Goal: Information Seeking & Learning: Learn about a topic

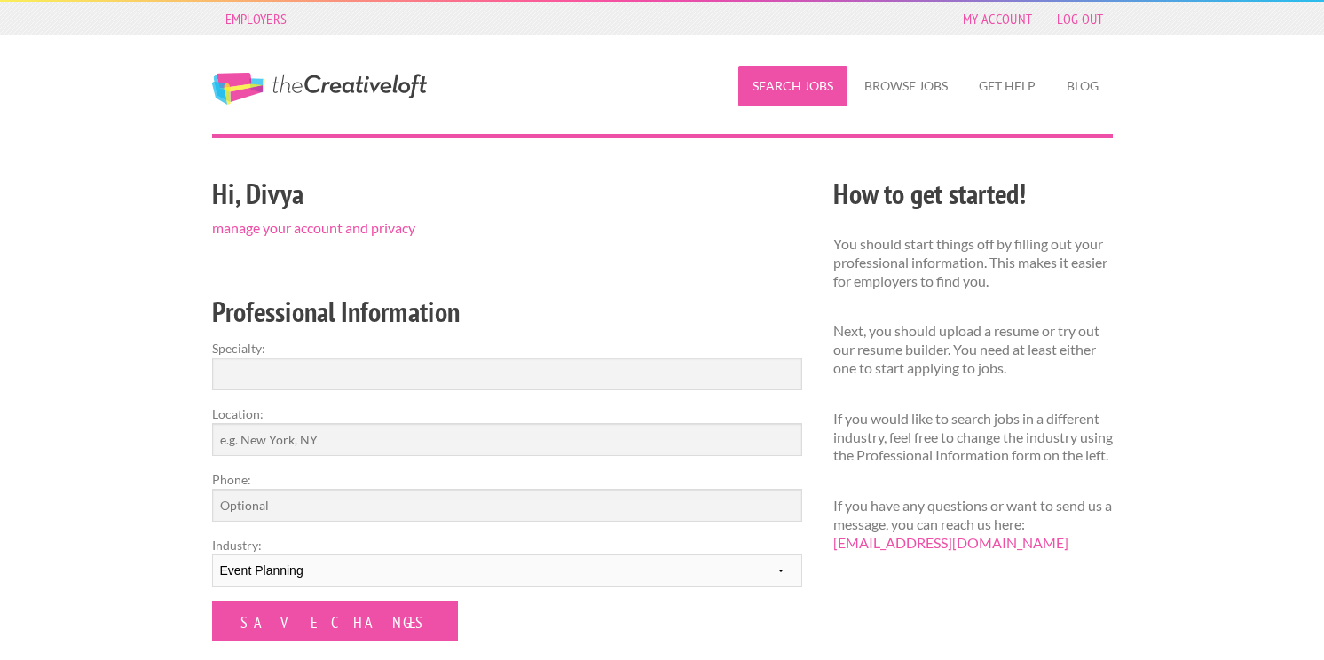
click at [802, 94] on link "Search Jobs" at bounding box center [793, 86] width 109 height 41
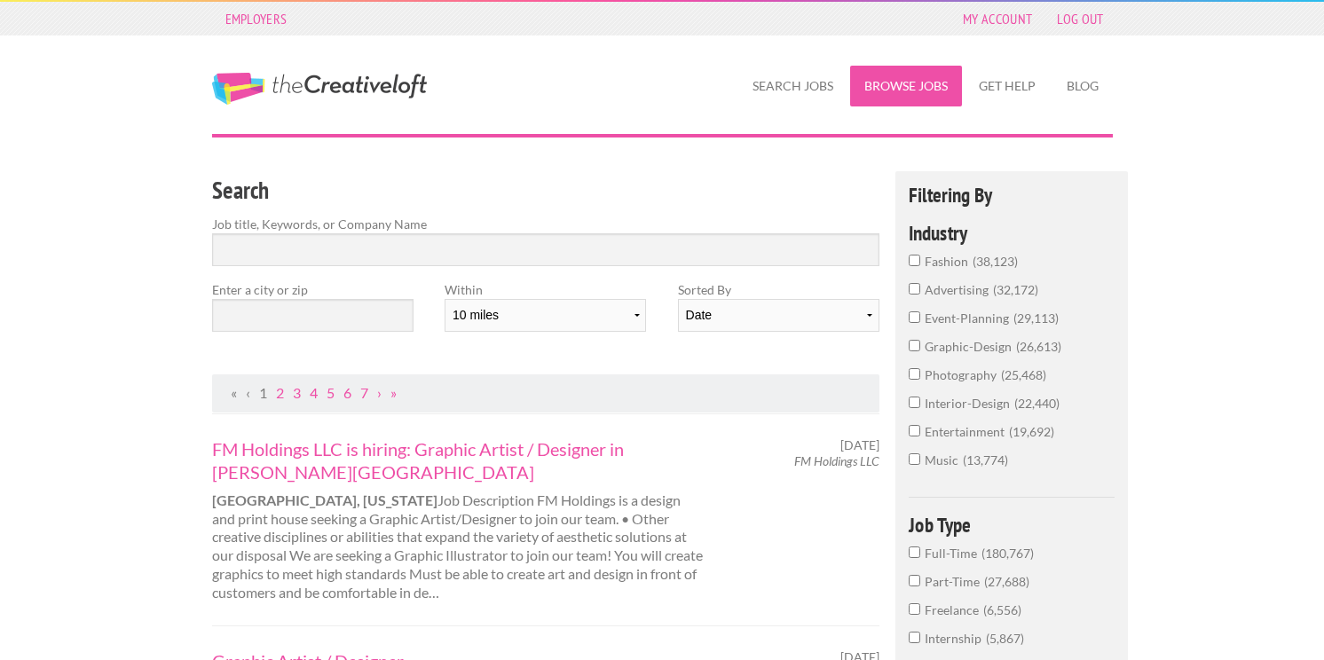
click at [916, 73] on link "Browse Jobs" at bounding box center [906, 86] width 112 height 41
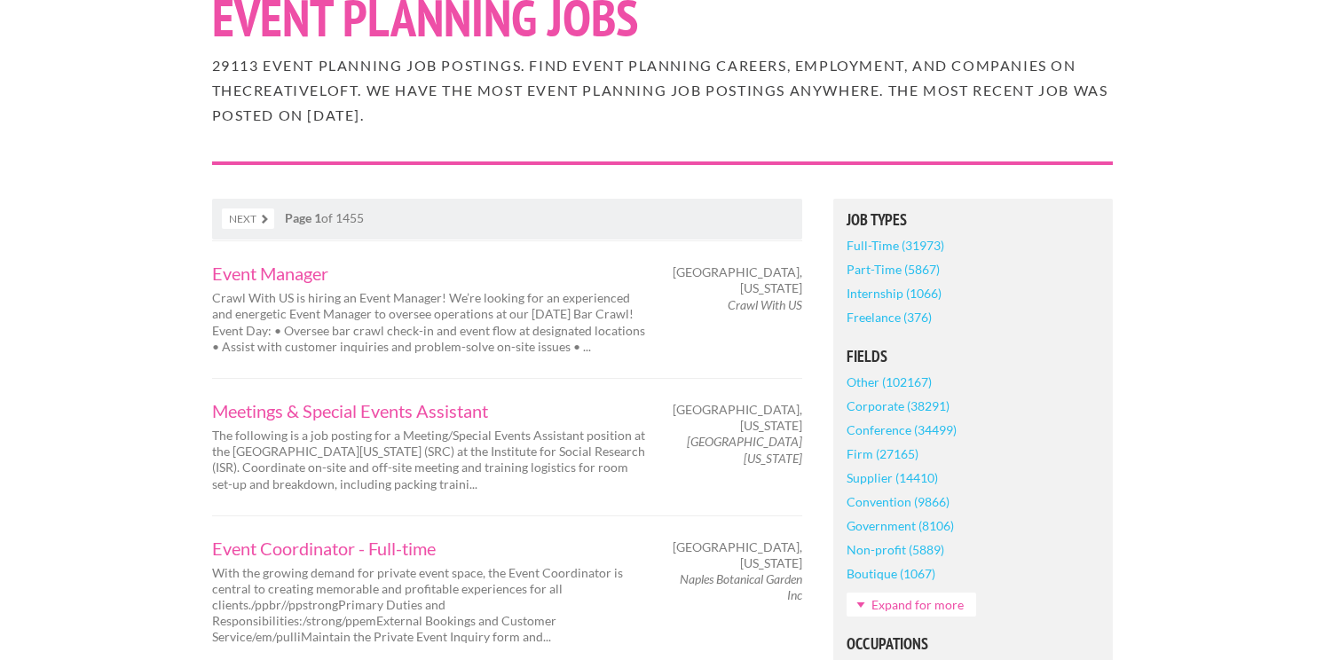
scroll to position [178, 0]
click at [873, 296] on link "Internship (1066)" at bounding box center [894, 294] width 95 height 24
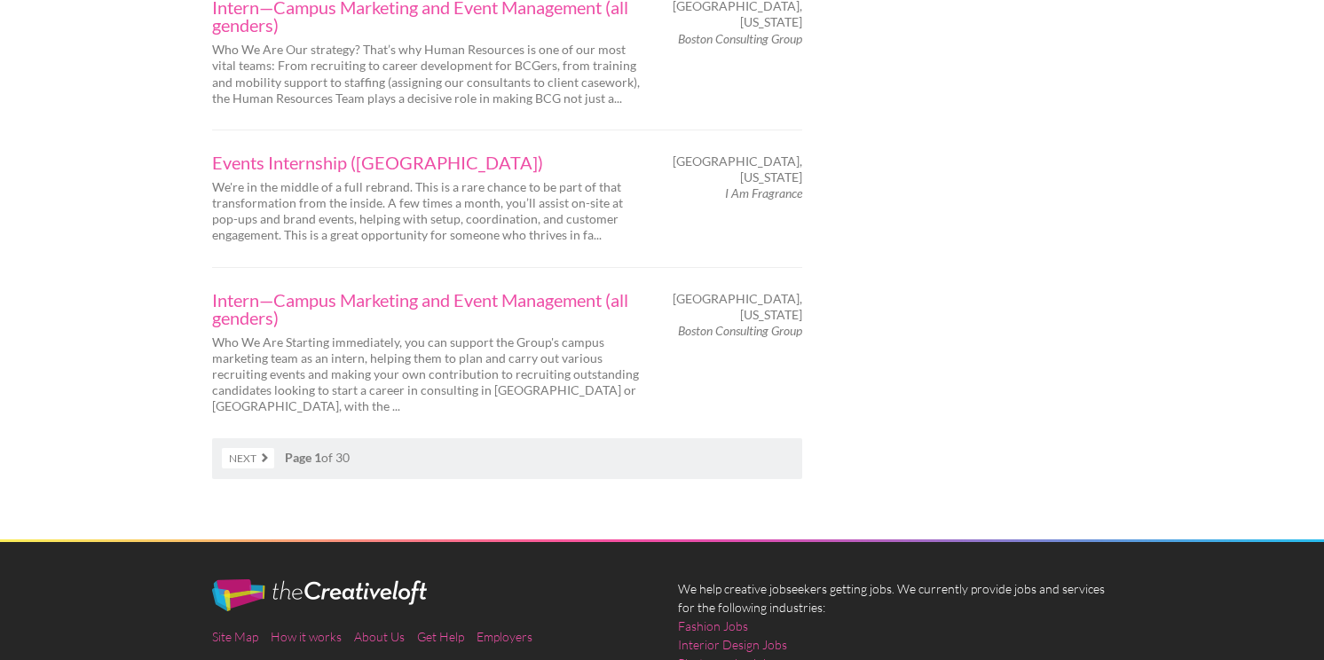
scroll to position [3149, 0]
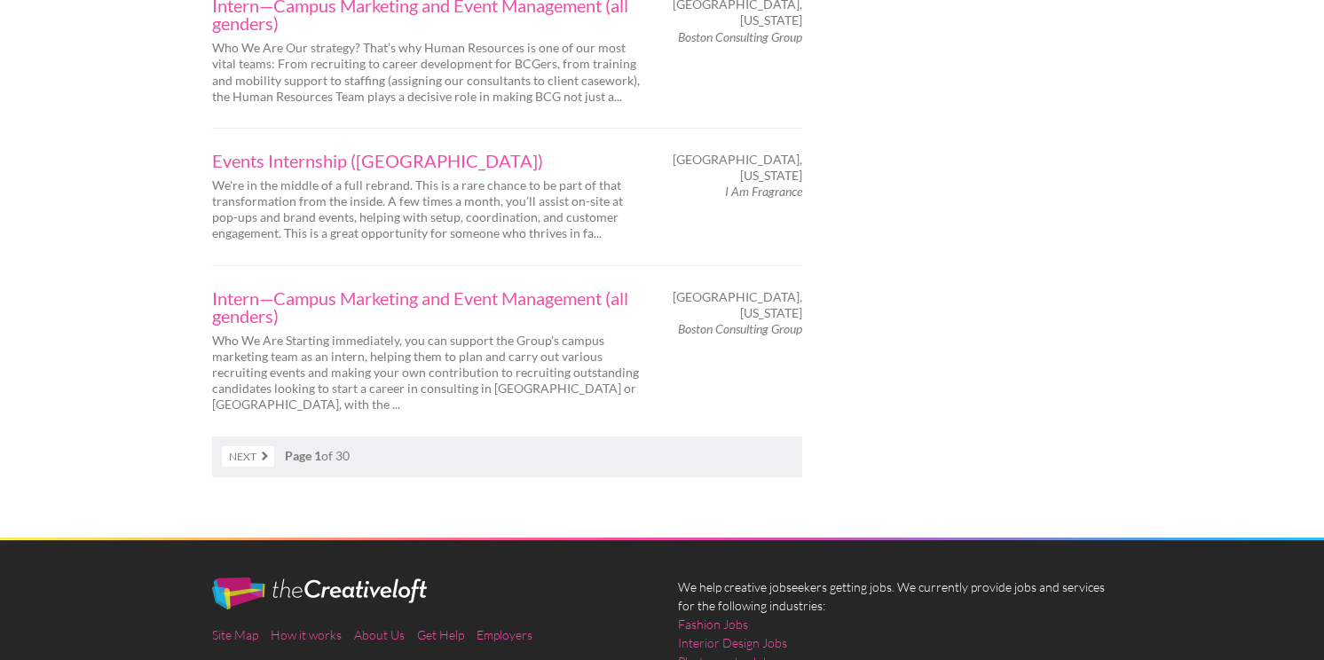
click at [253, 446] on link "Next" at bounding box center [248, 456] width 52 height 20
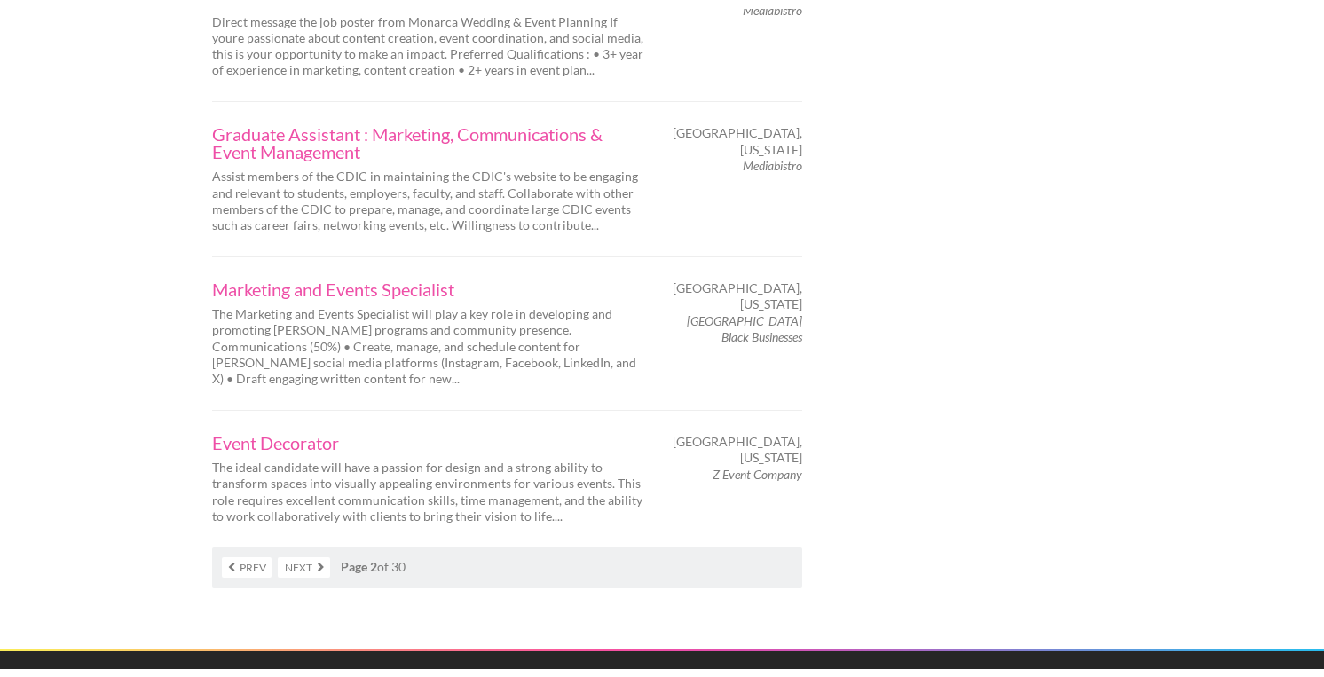
scroll to position [3172, 0]
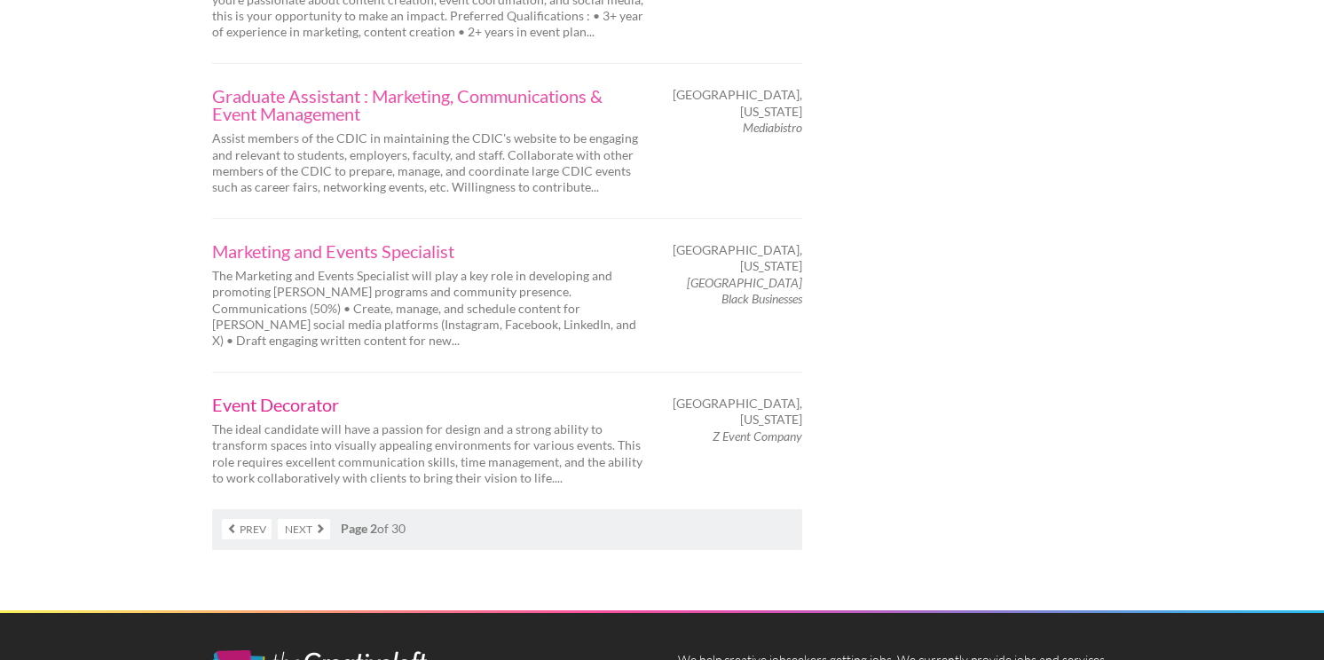
click at [275, 408] on link "Event Decorator" at bounding box center [429, 405] width 435 height 18
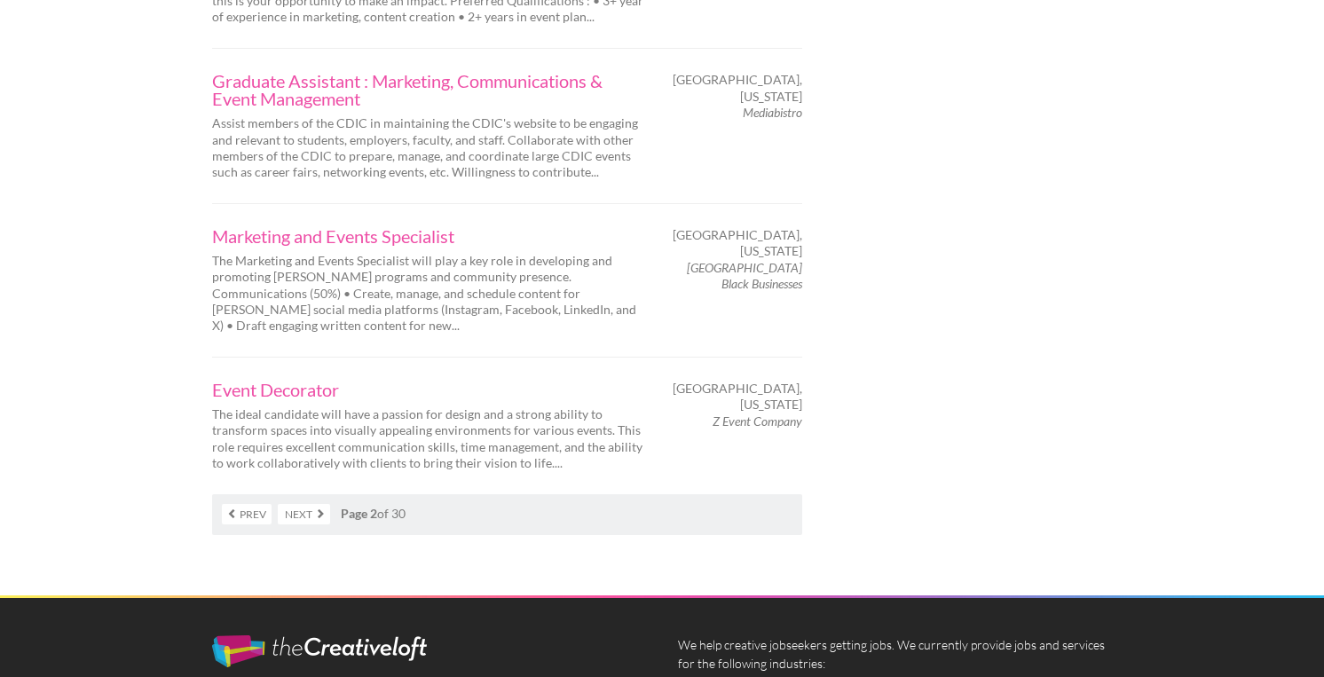
scroll to position [3190, 0]
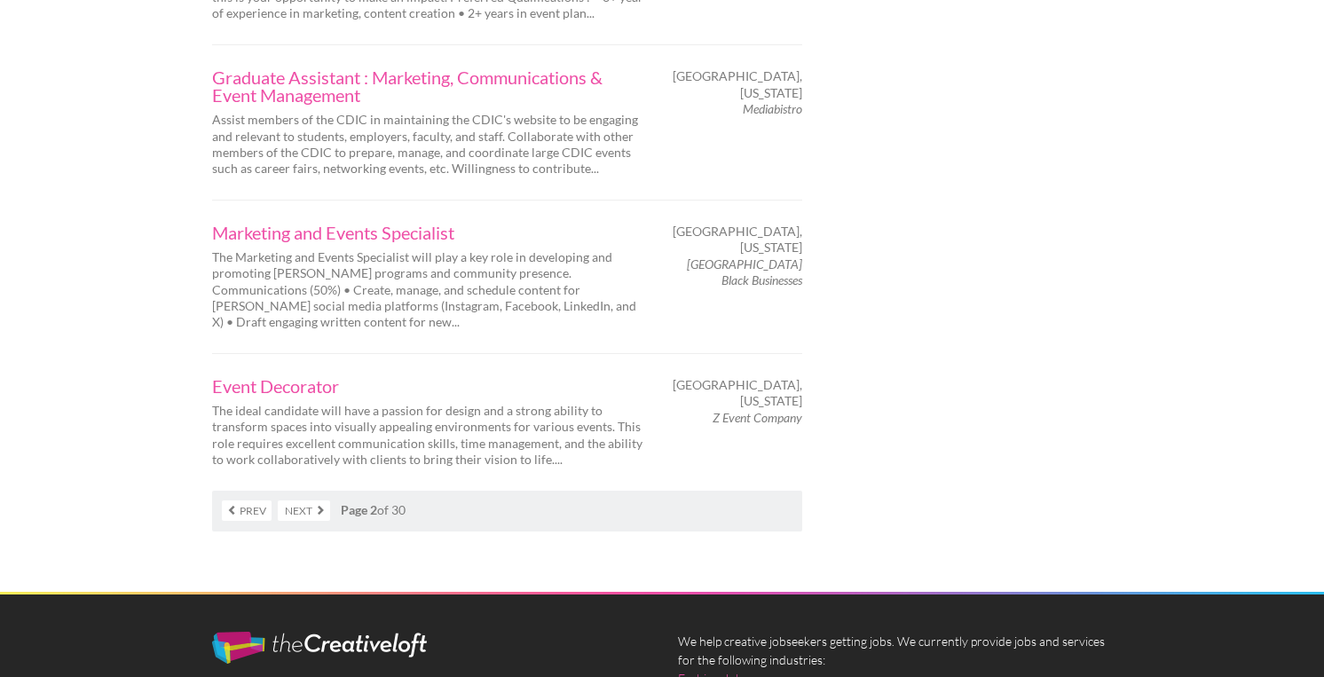
click at [298, 504] on link "Next" at bounding box center [304, 511] width 52 height 20
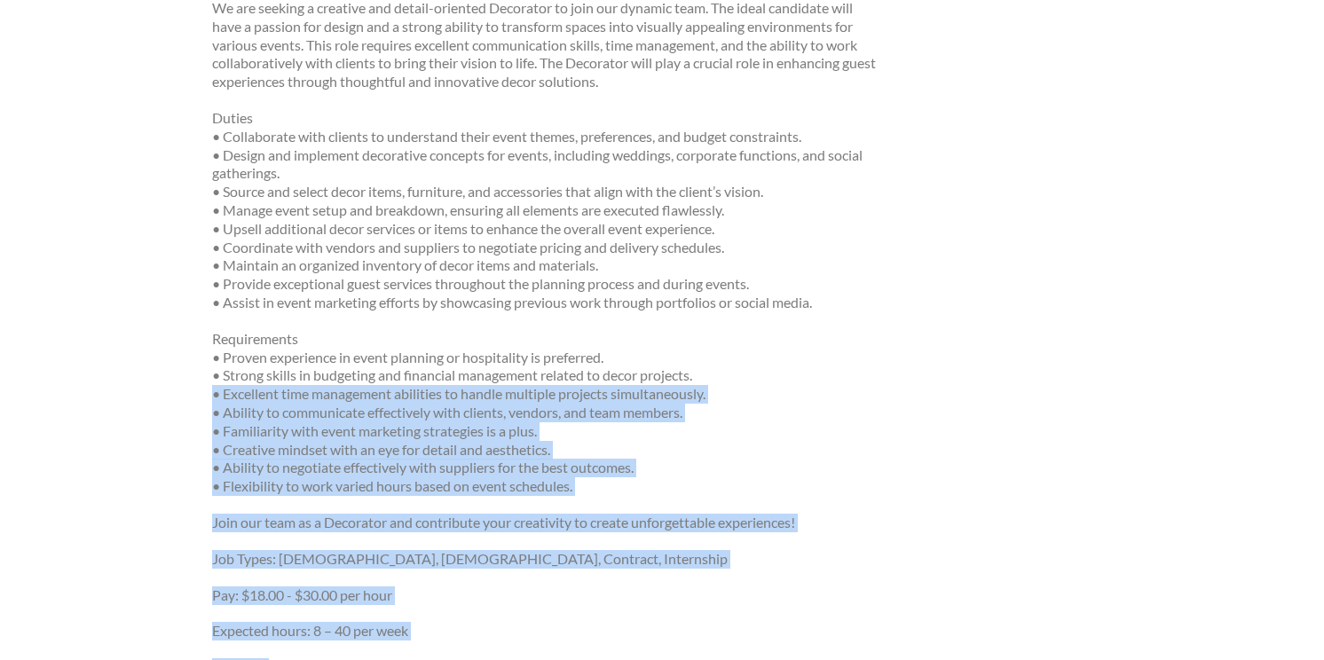
scroll to position [1004, 0]
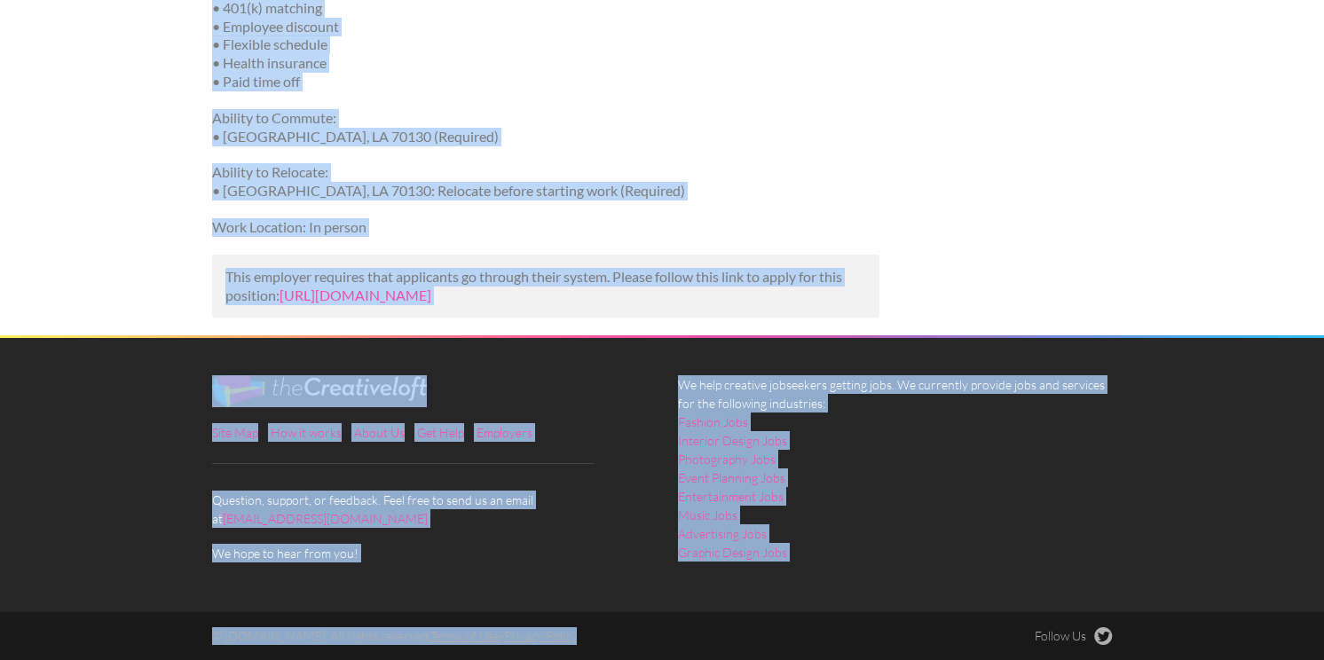
drag, startPoint x: 163, startPoint y: 656, endPoint x: 165, endPoint y: 730, distance: 73.7
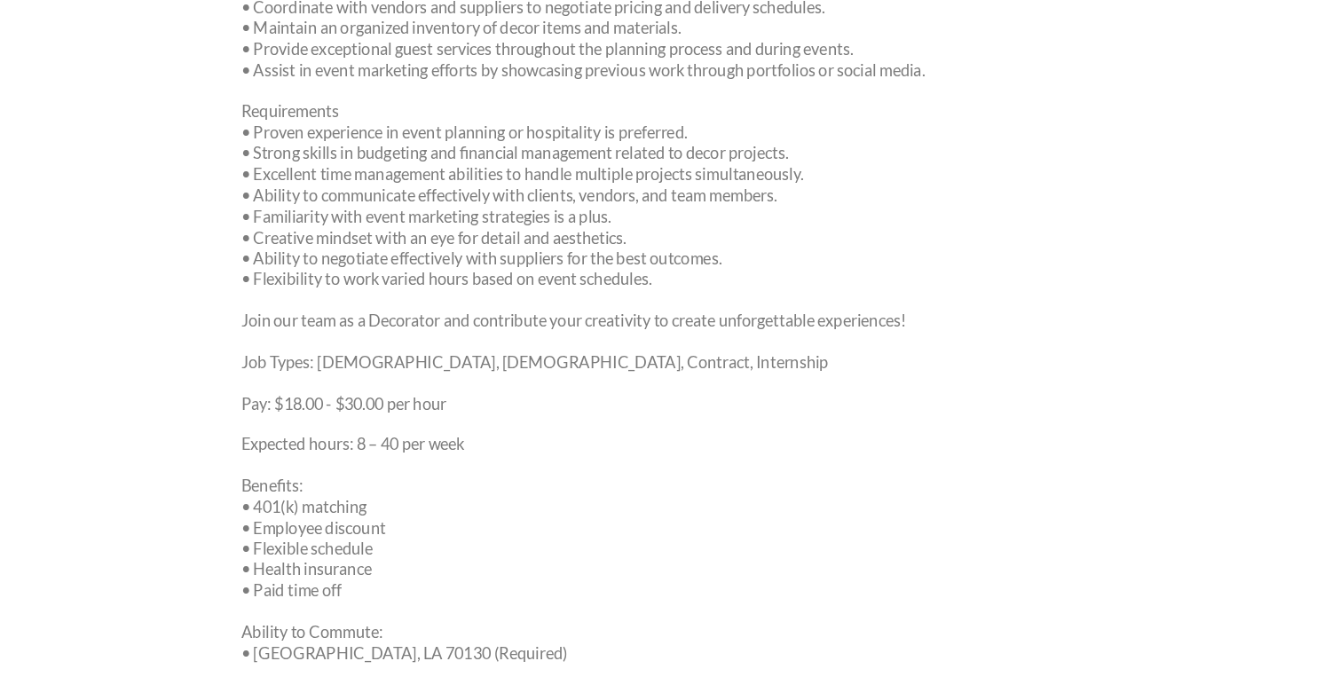
scroll to position [506, 0]
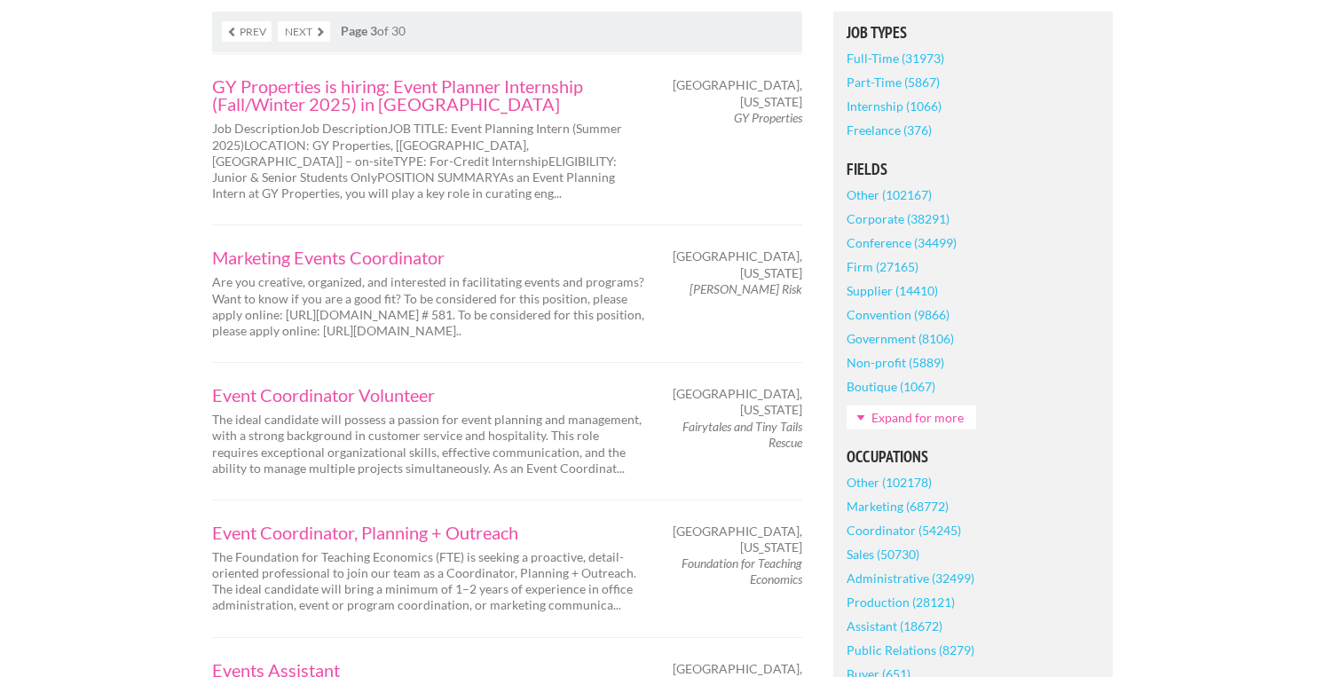
scroll to position [424, 0]
click at [914, 102] on link "Internship (1066)" at bounding box center [894, 103] width 95 height 24
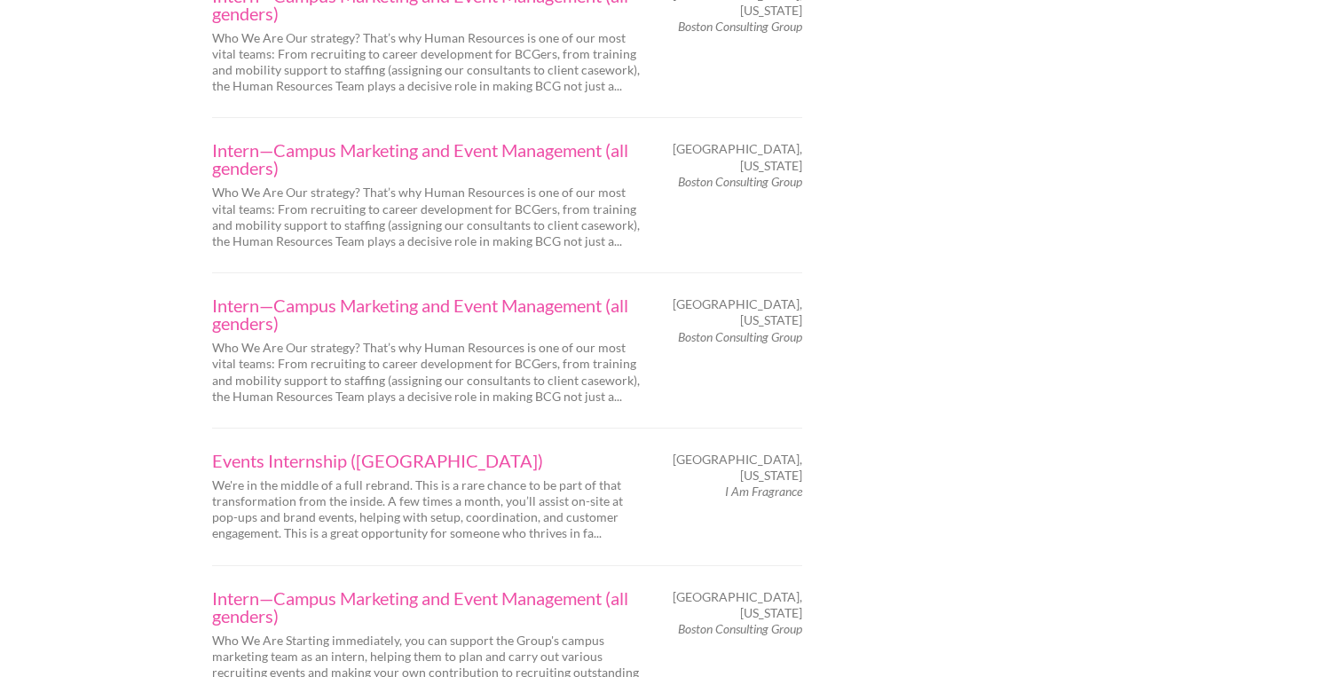
scroll to position [3023, 0]
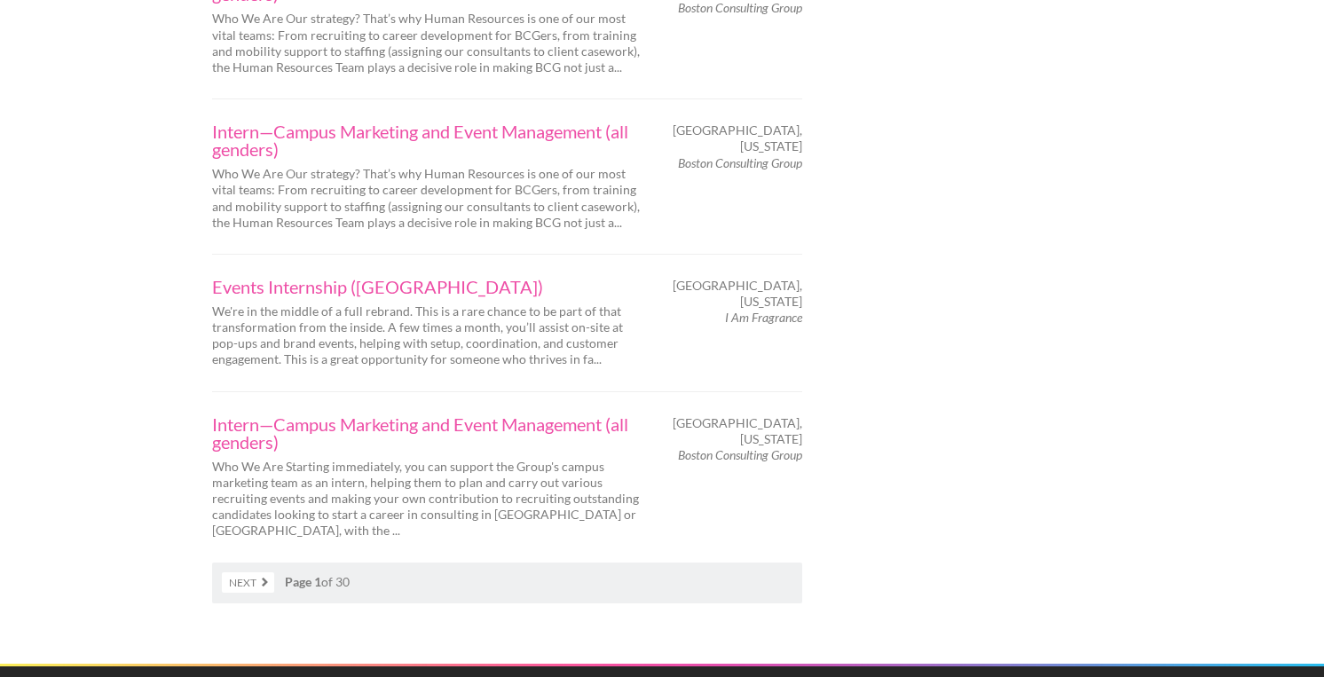
click at [262, 573] on link "Next" at bounding box center [248, 583] width 52 height 20
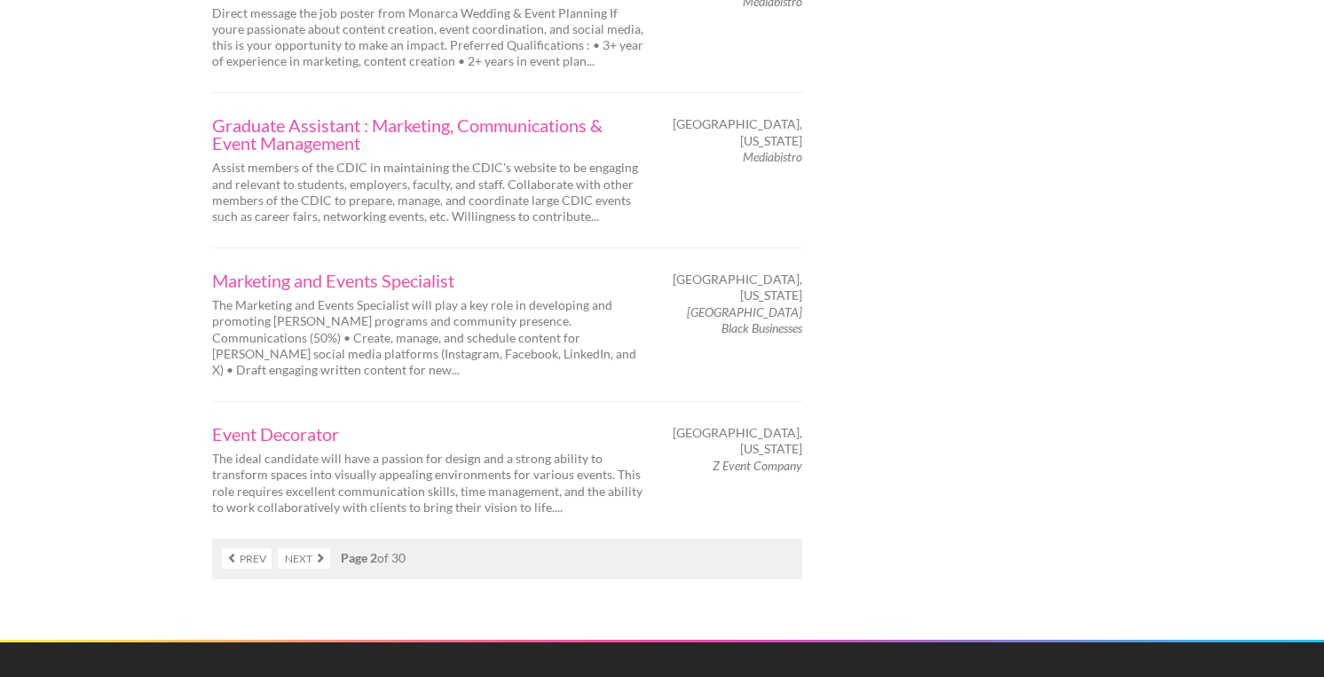
scroll to position [3177, 0]
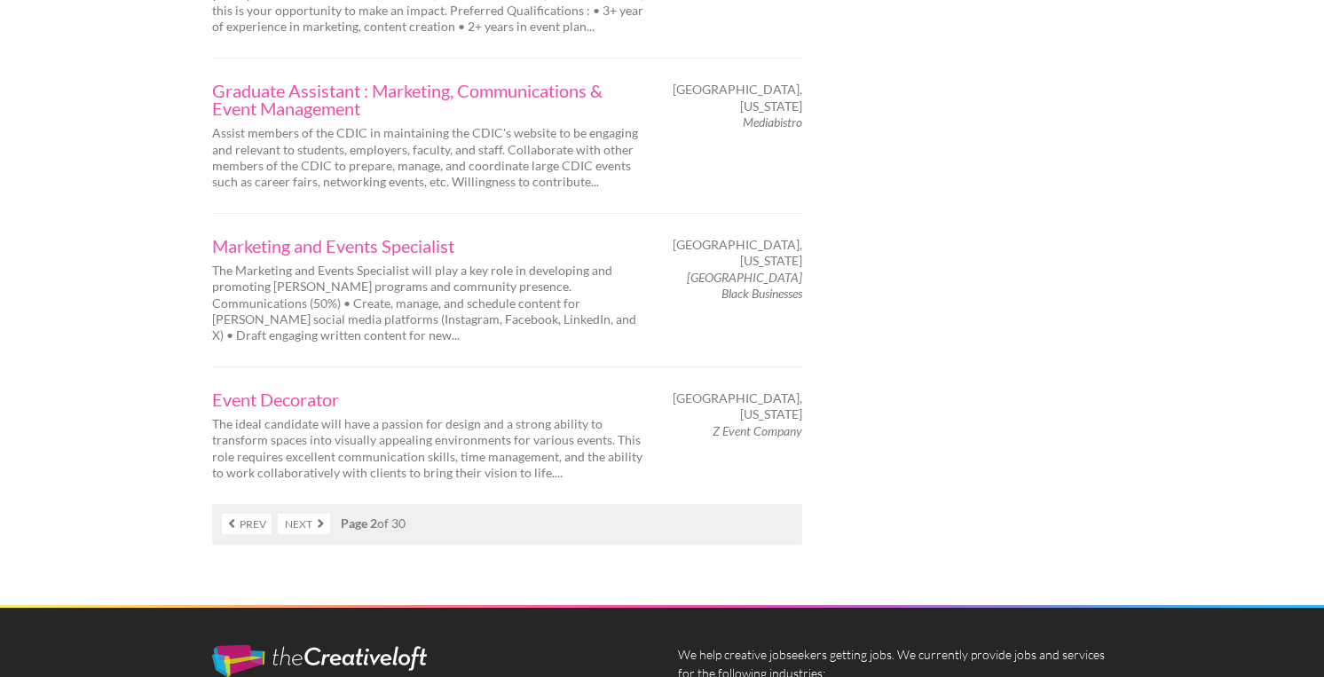
click at [289, 516] on link "Next" at bounding box center [304, 524] width 52 height 20
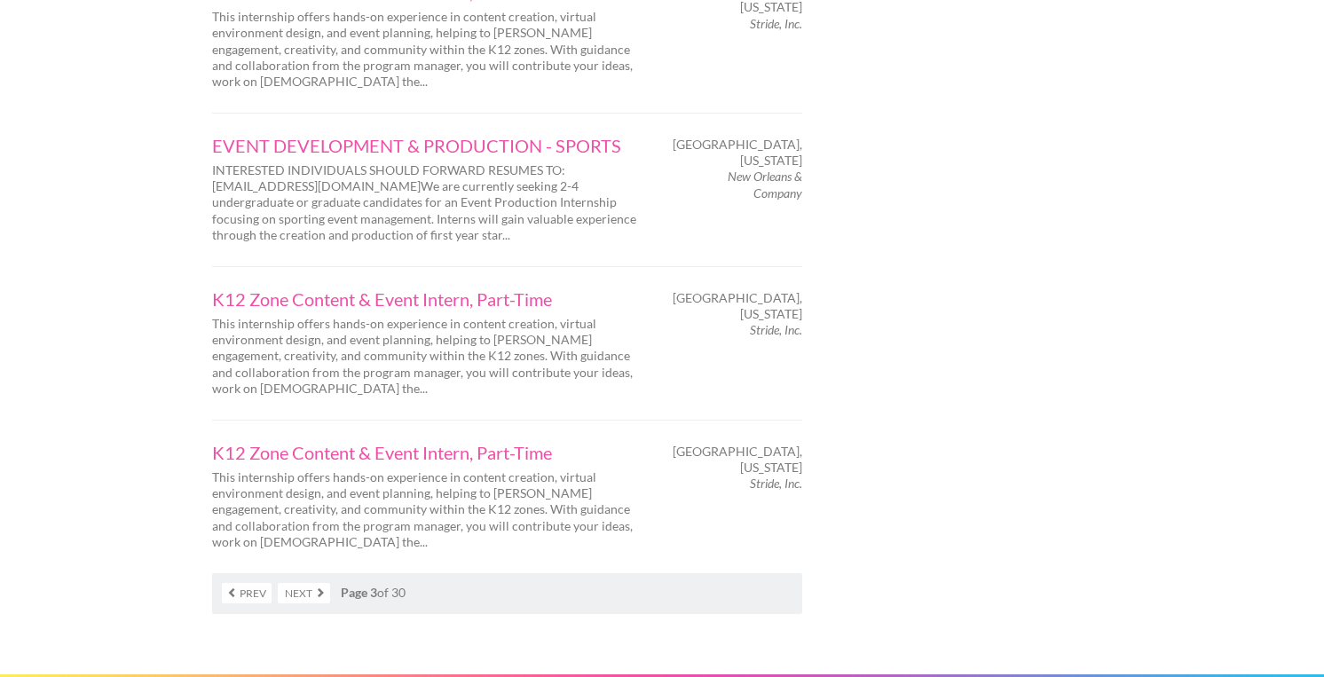
scroll to position [2924, 0]
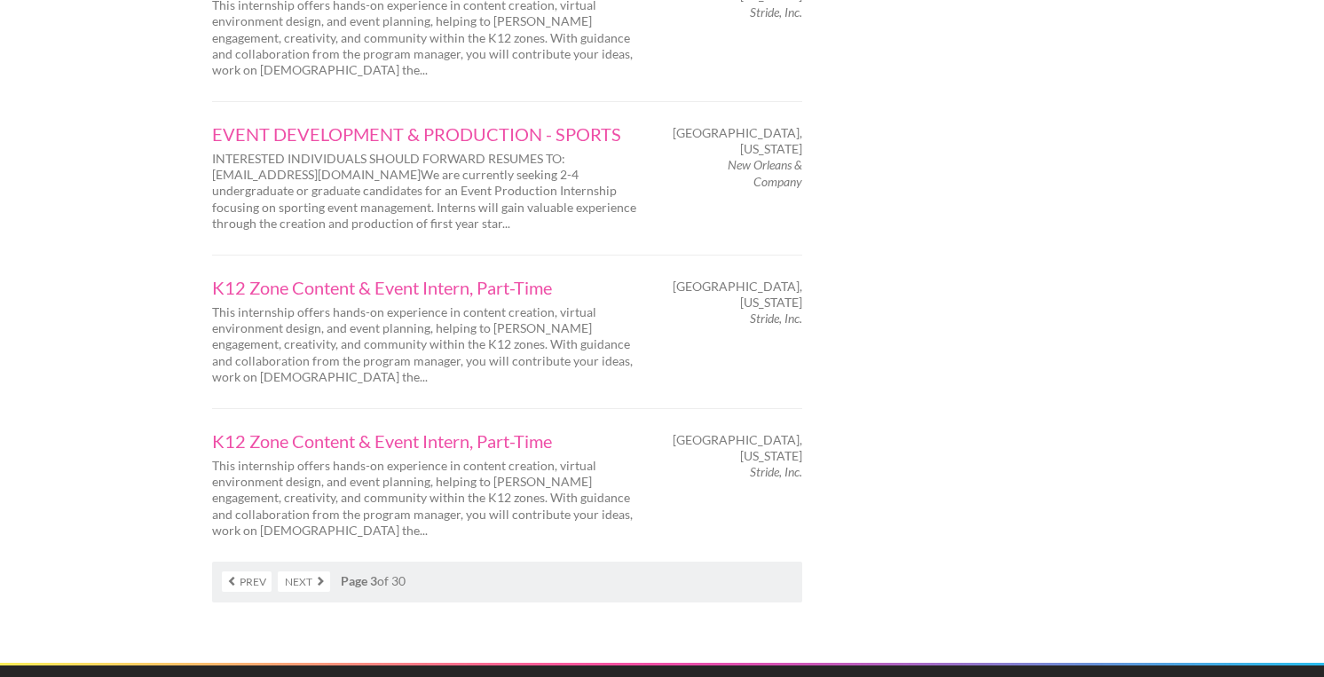
click at [304, 572] on link "Next" at bounding box center [304, 582] width 52 height 20
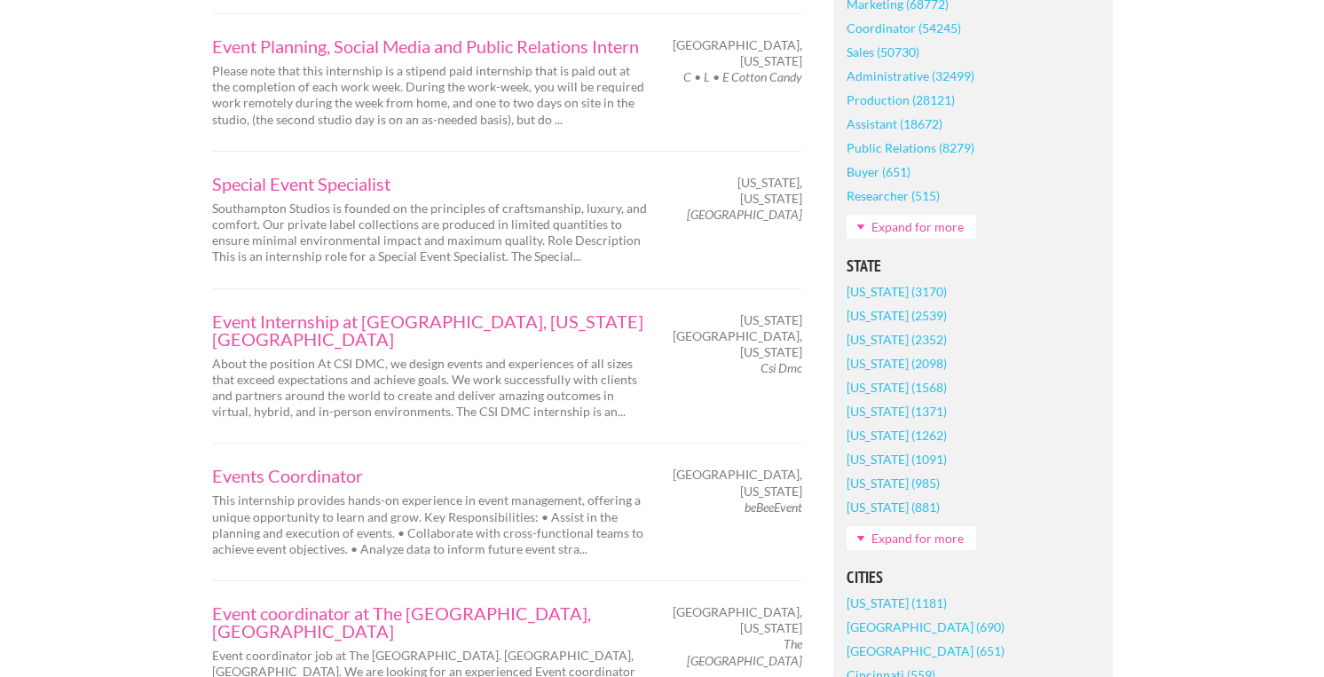
scroll to position [930, 0]
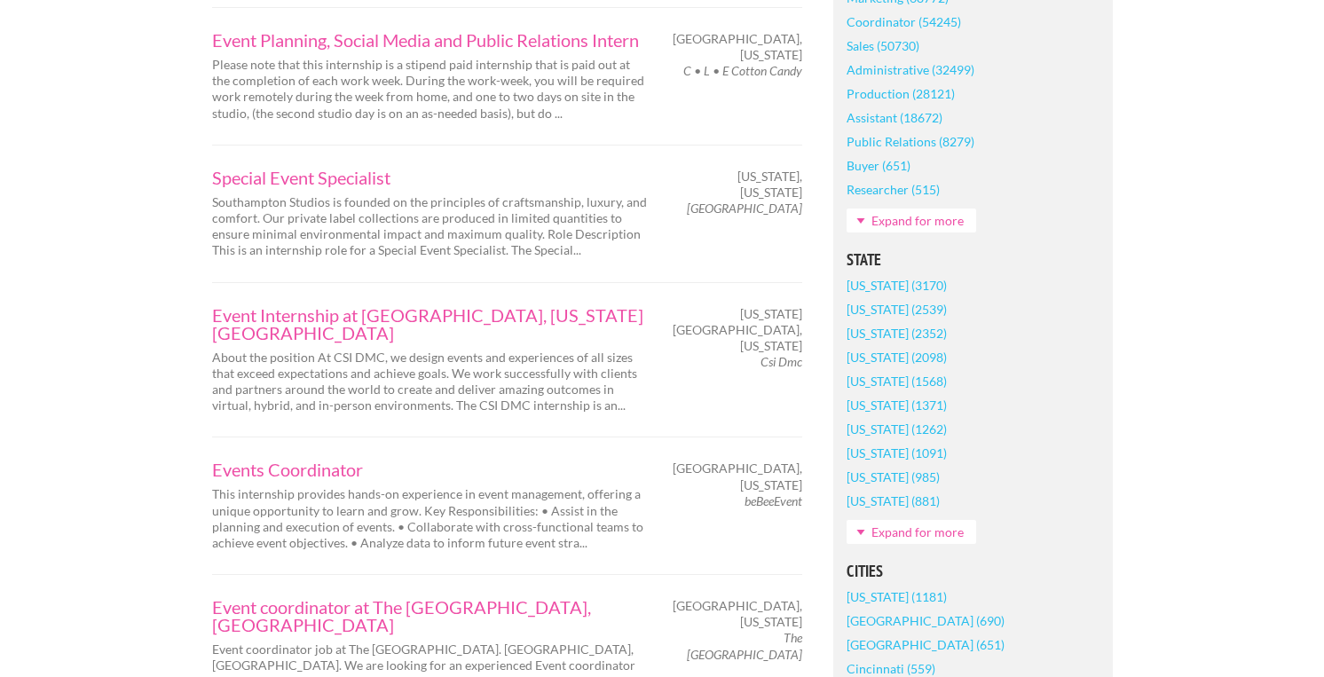
click at [874, 331] on link "[US_STATE] (2352)" at bounding box center [897, 333] width 100 height 24
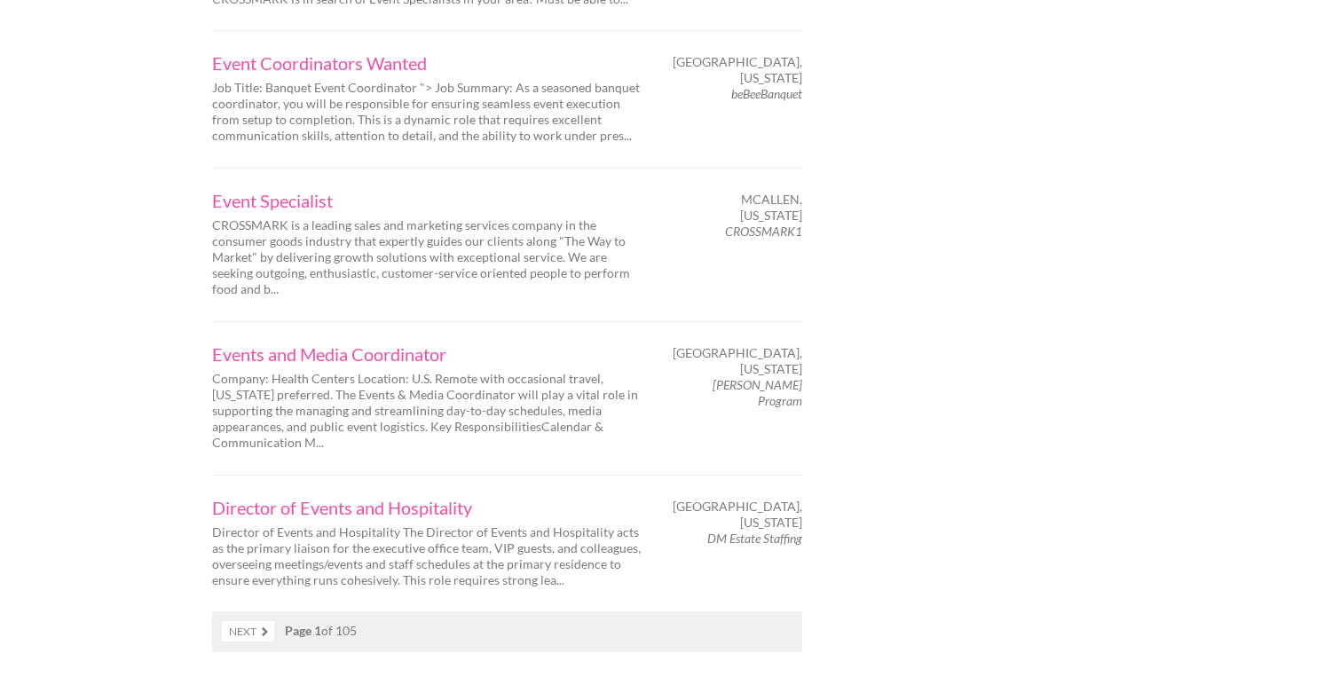
scroll to position [2901, 0]
click at [246, 618] on link "Next" at bounding box center [248, 628] width 52 height 20
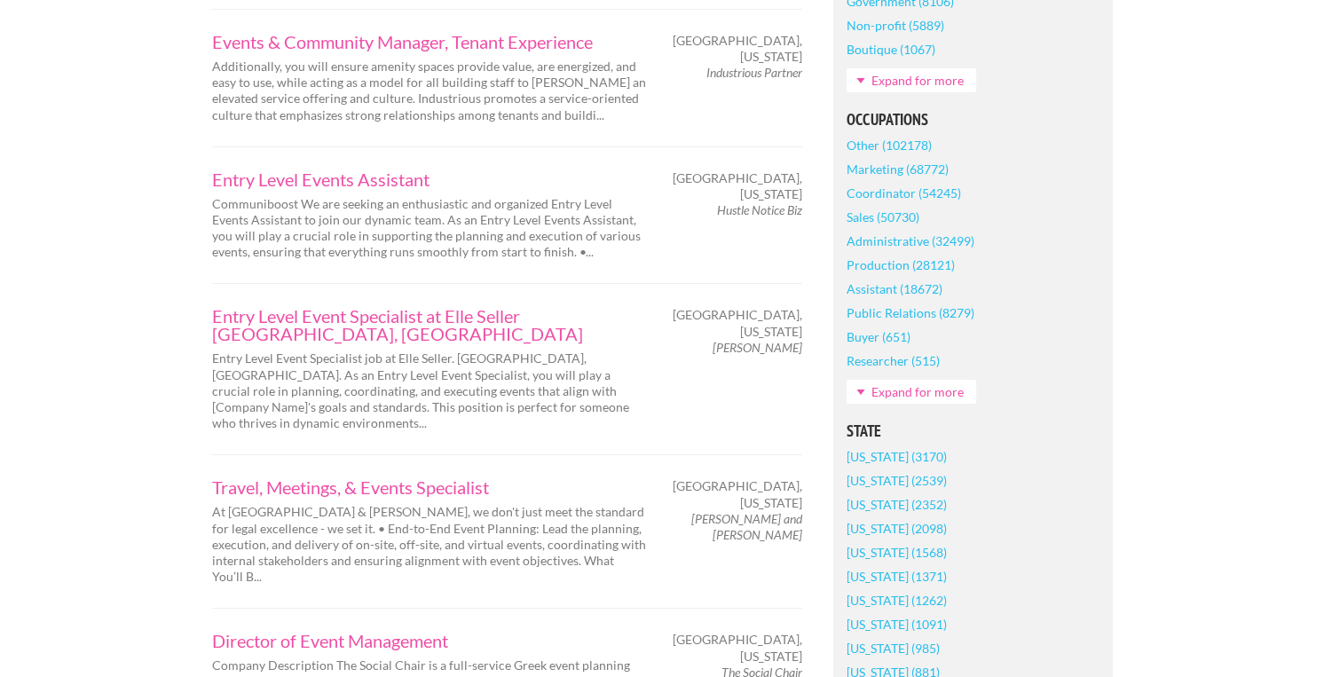
scroll to position [787, 0]
